Goal: Transaction & Acquisition: Purchase product/service

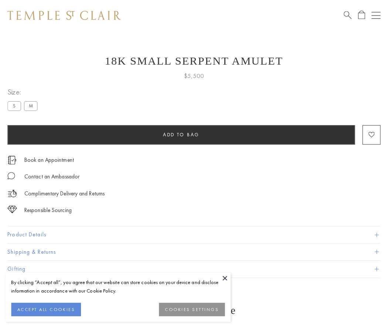
scroll to position [1, 0]
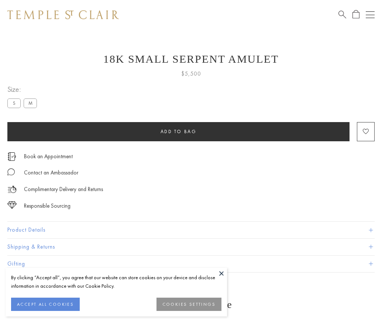
click at [178, 131] on span "Add to bag" at bounding box center [179, 131] width 36 height 6
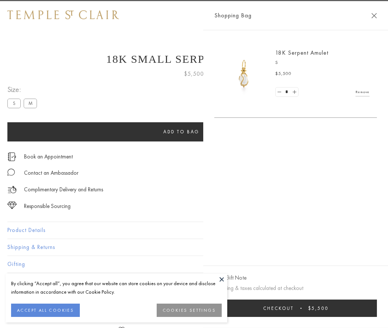
click at [294, 308] on span "Checkout" at bounding box center [278, 308] width 31 height 6
